Goal: Navigation & Orientation: Find specific page/section

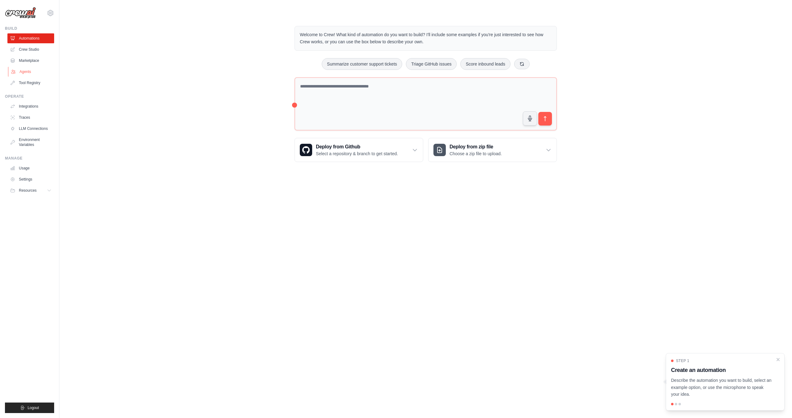
click at [27, 71] on link "Agents" at bounding box center [31, 72] width 47 height 10
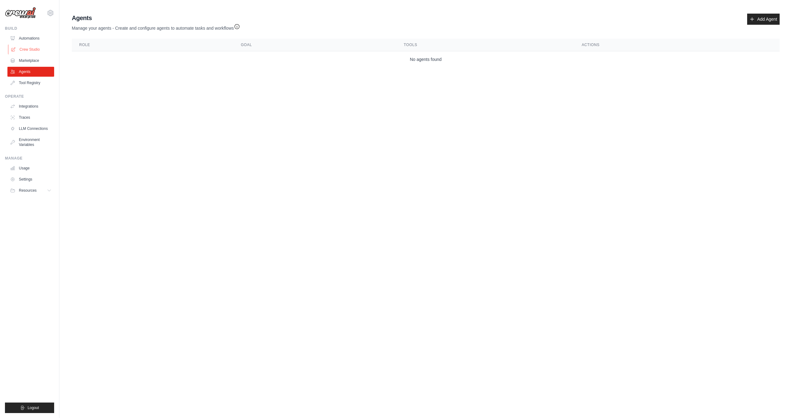
click at [33, 51] on link "Crew Studio" at bounding box center [31, 50] width 47 height 10
